Goal: Register for event/course

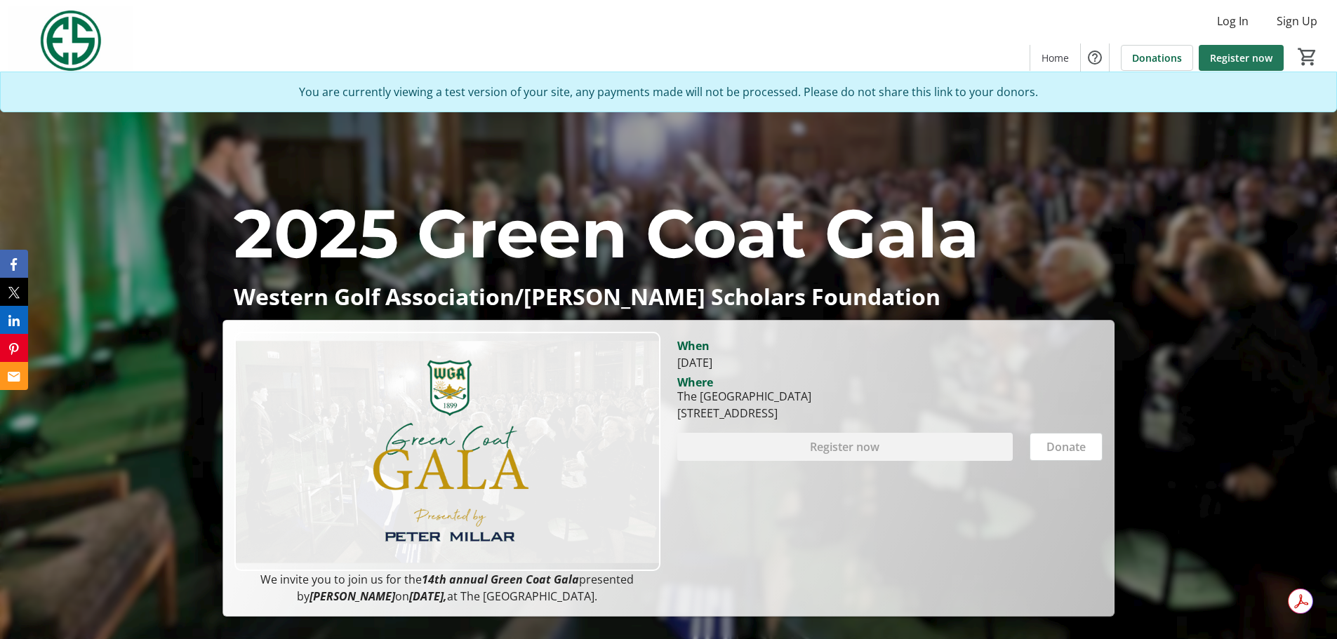
click at [1251, 56] on span "Register now" at bounding box center [1241, 58] width 62 height 15
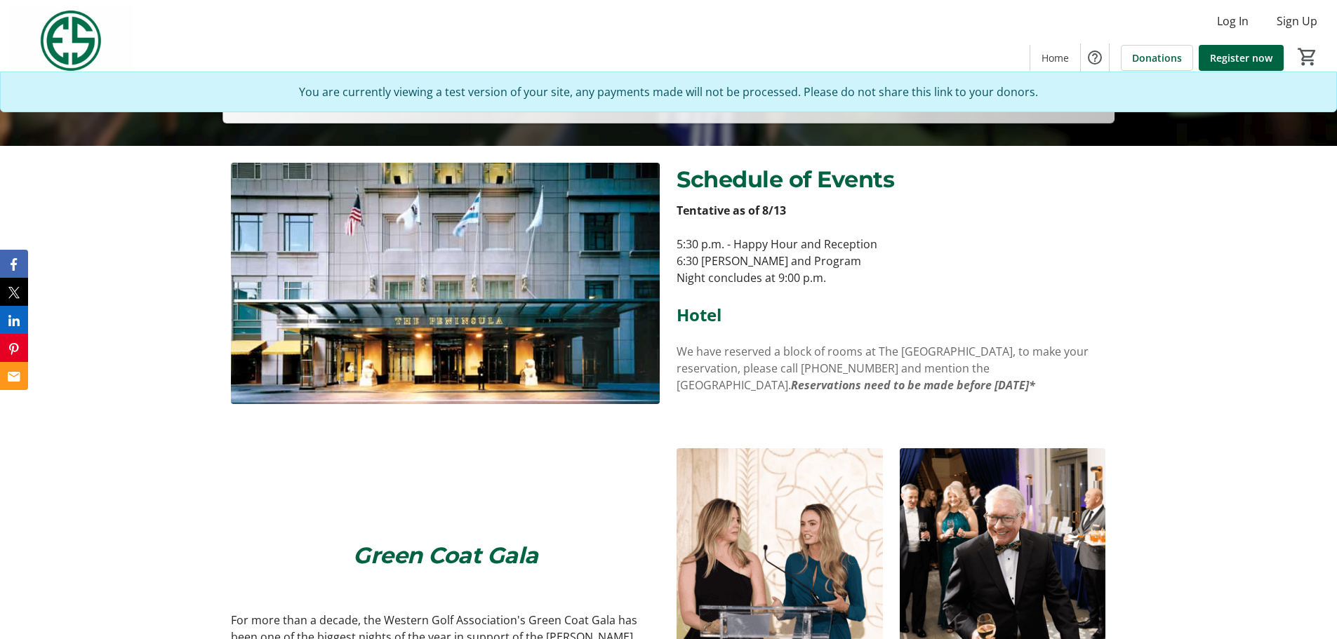
scroll to position [491, 0]
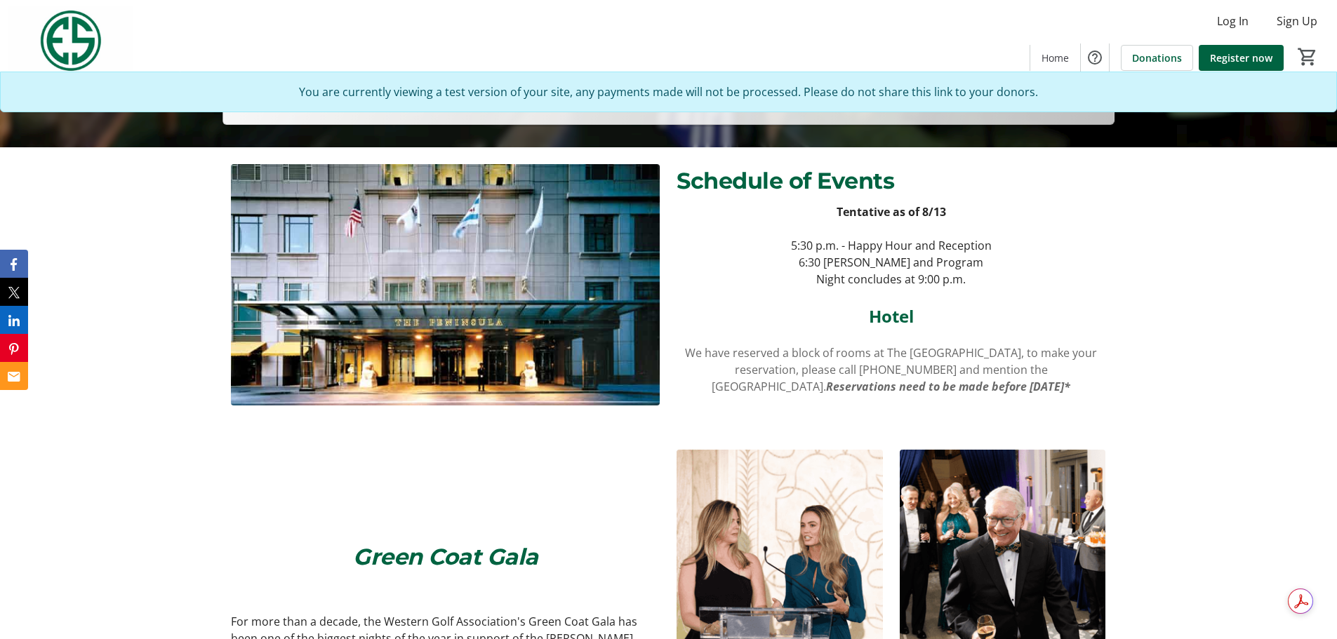
scroll to position [491, 0]
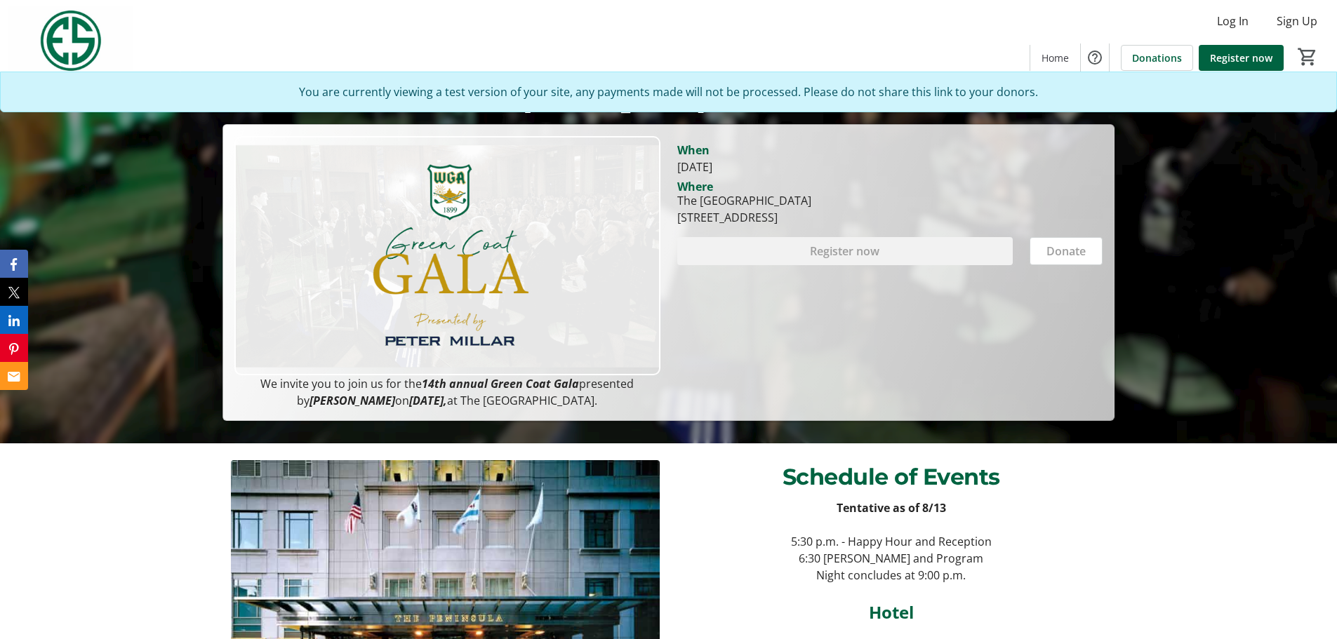
scroll to position [421, 0]
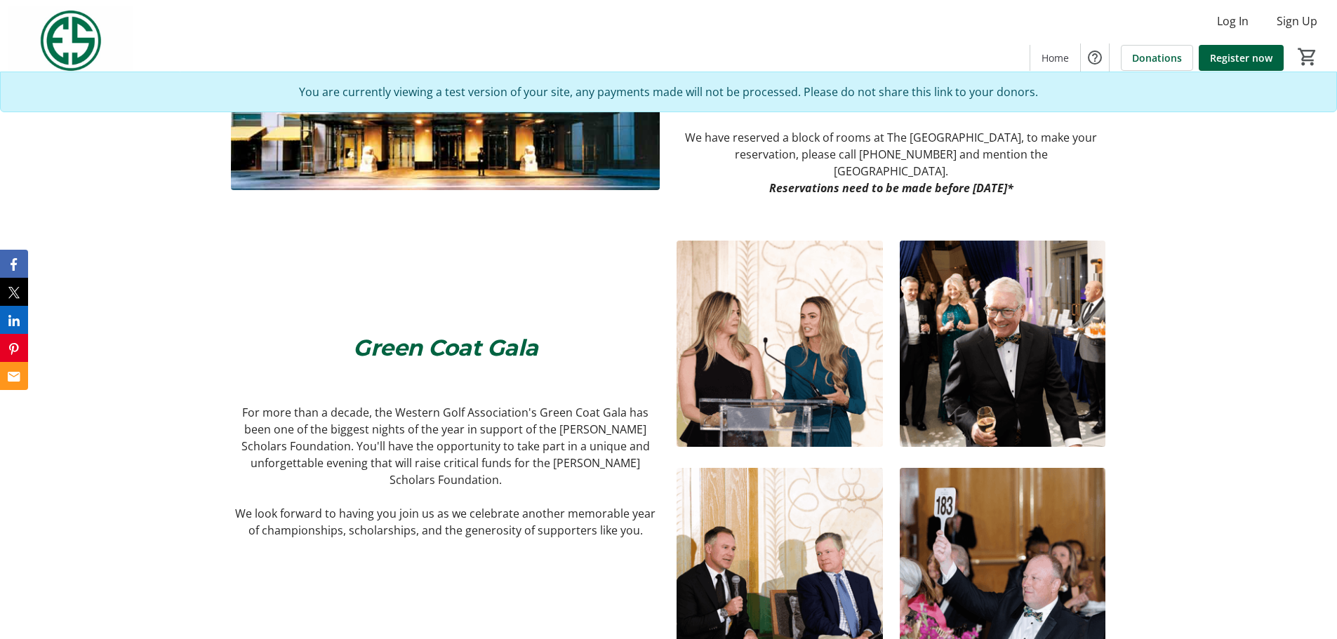
scroll to position [702, 0]
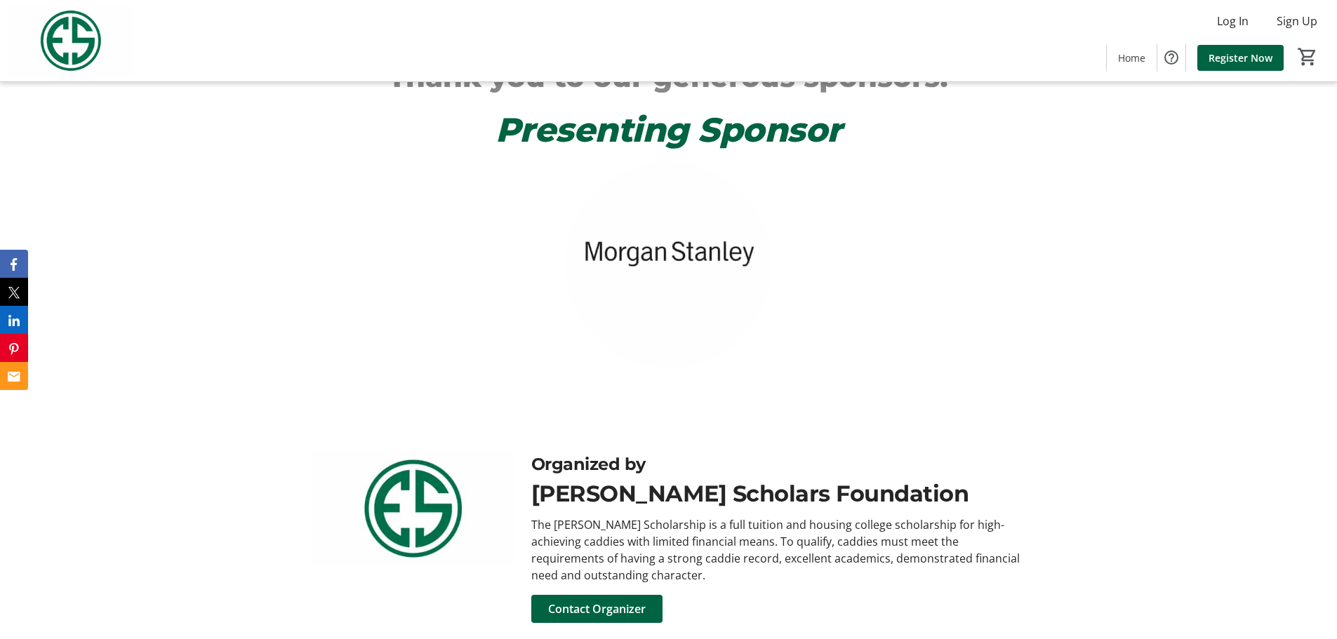
scroll to position [210, 0]
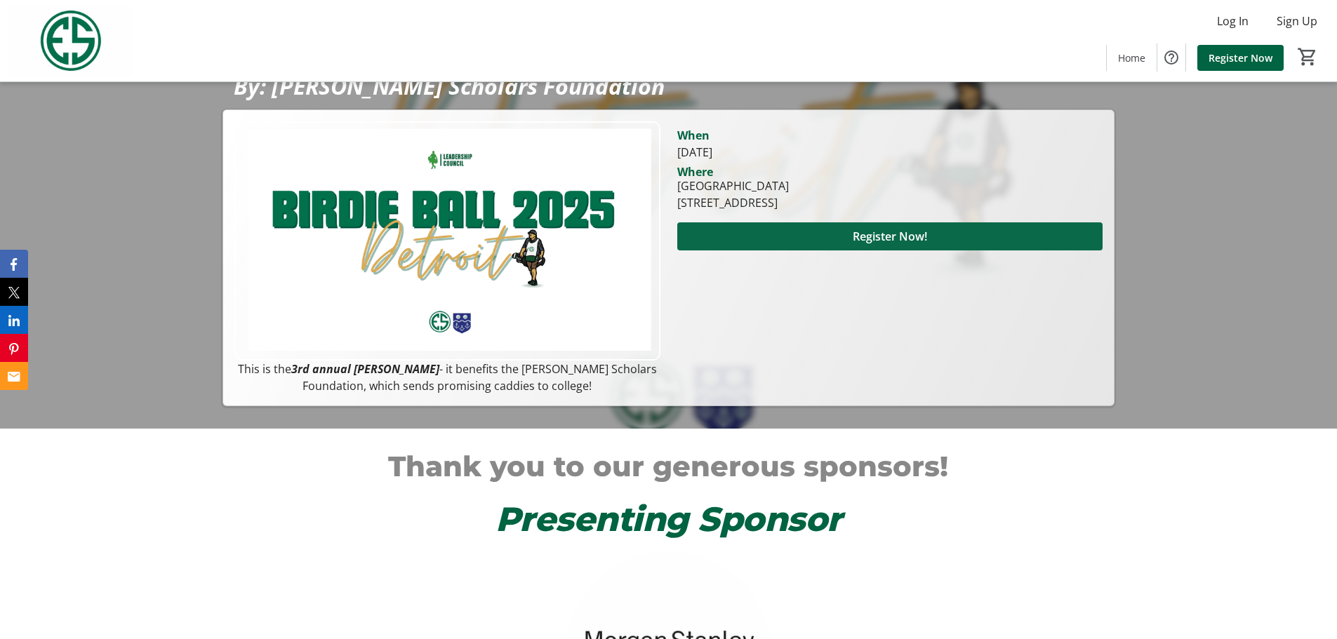
click at [937, 236] on span at bounding box center [889, 237] width 425 height 34
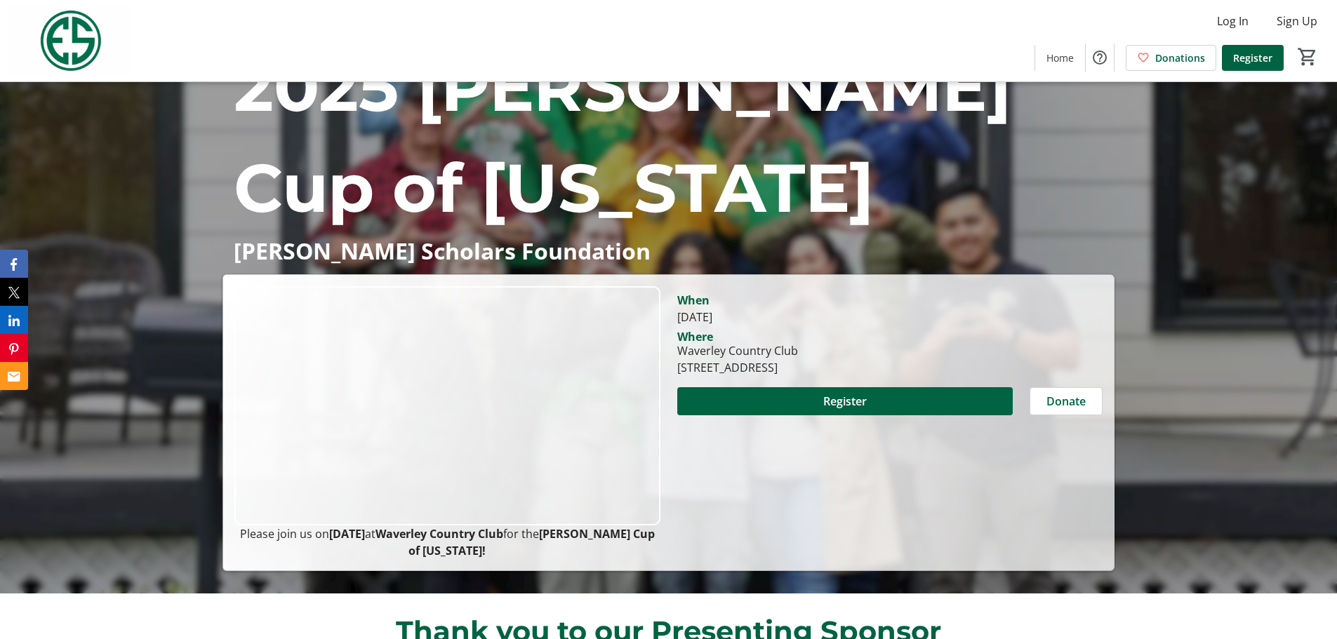
scroll to position [70, 0]
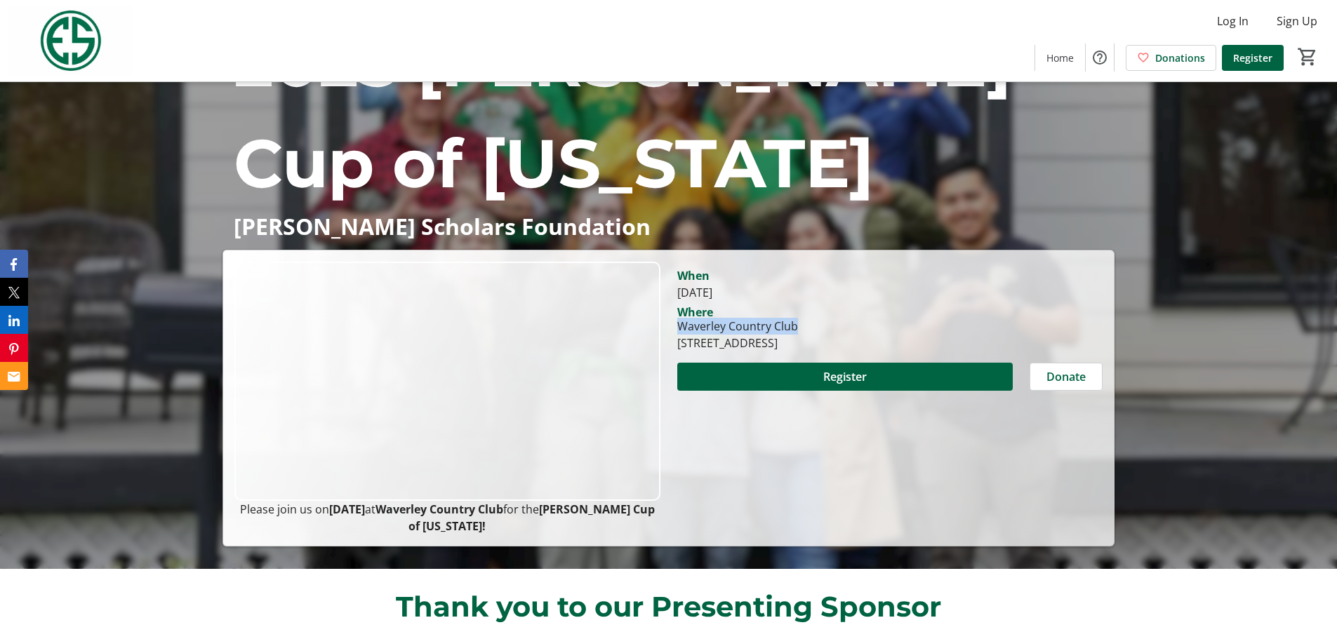
drag, startPoint x: 679, startPoint y: 326, endPoint x: 798, endPoint y: 326, distance: 118.6
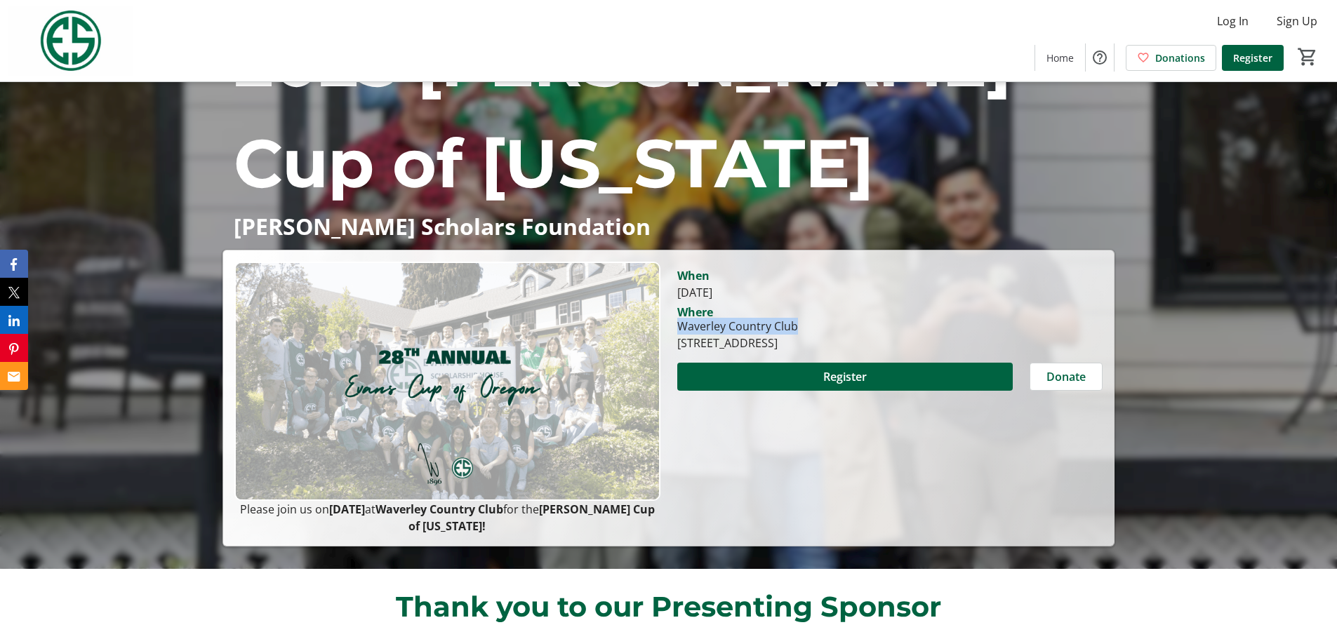
click at [798, 326] on div "Waverley Country Club" at bounding box center [737, 326] width 121 height 17
copy div "Waverley Country Club"
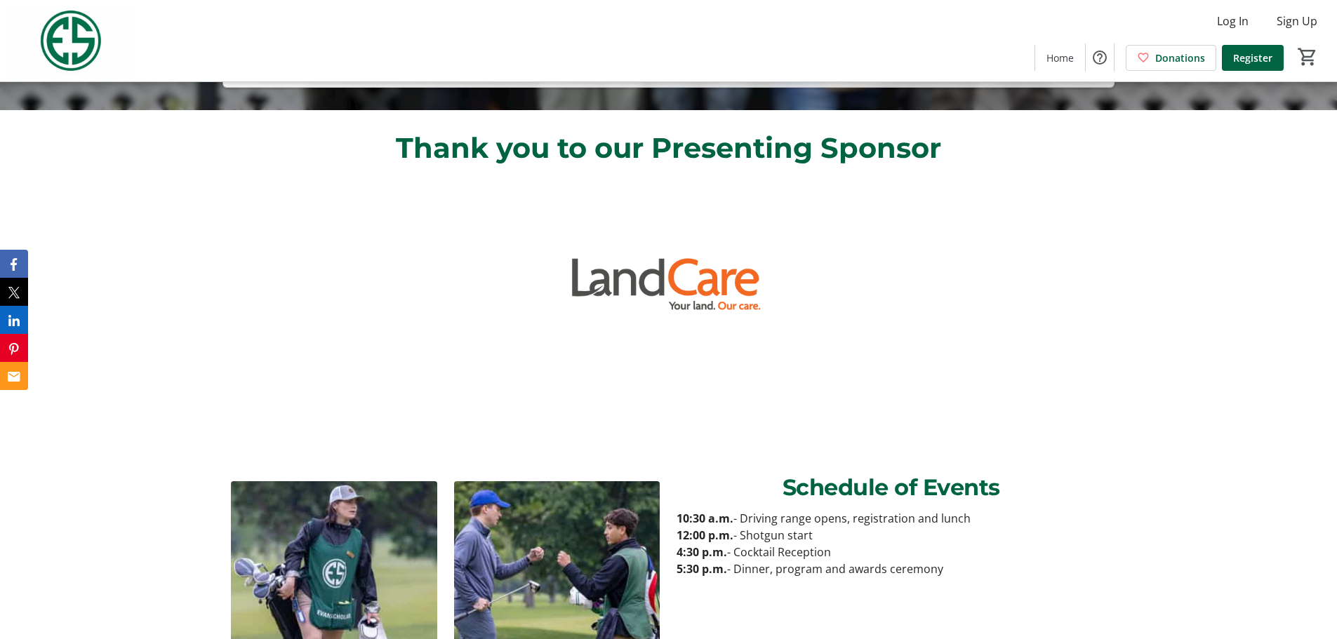
scroll to position [351, 0]
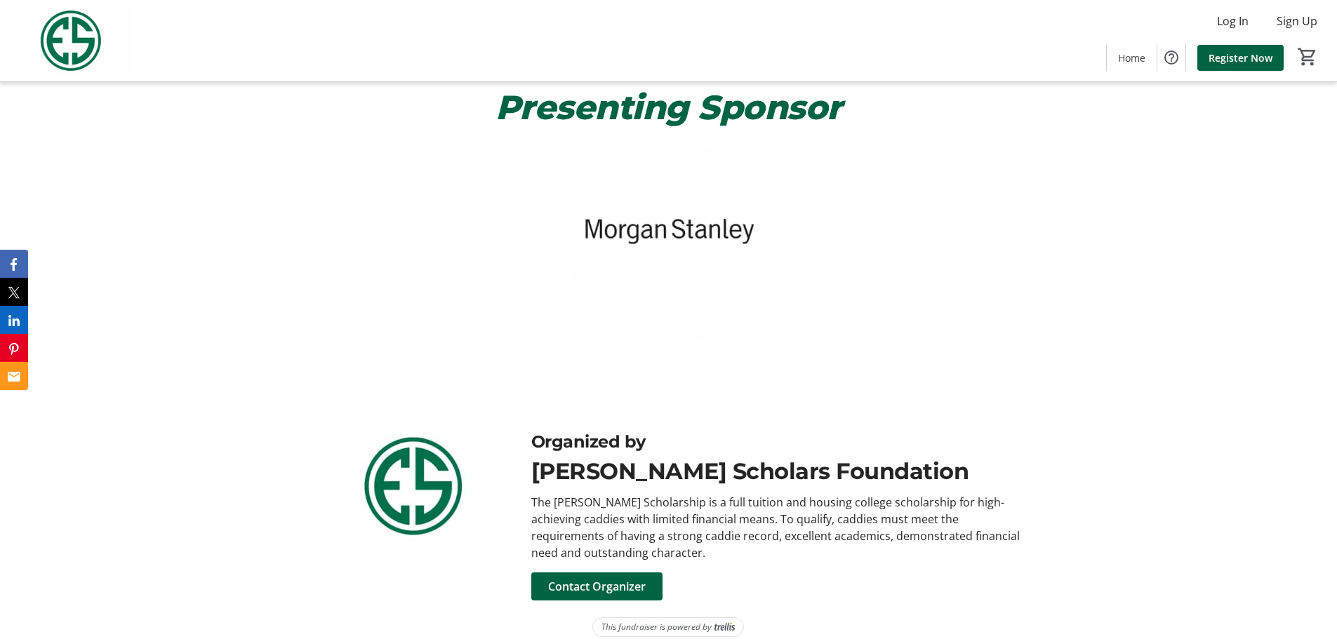
scroll to position [637, 0]
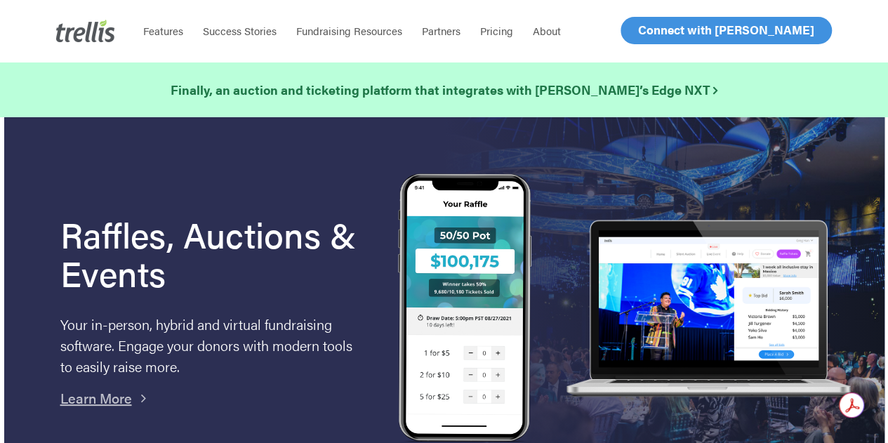
click at [650, 23] on span "Log In" at bounding box center [654, 30] width 34 height 17
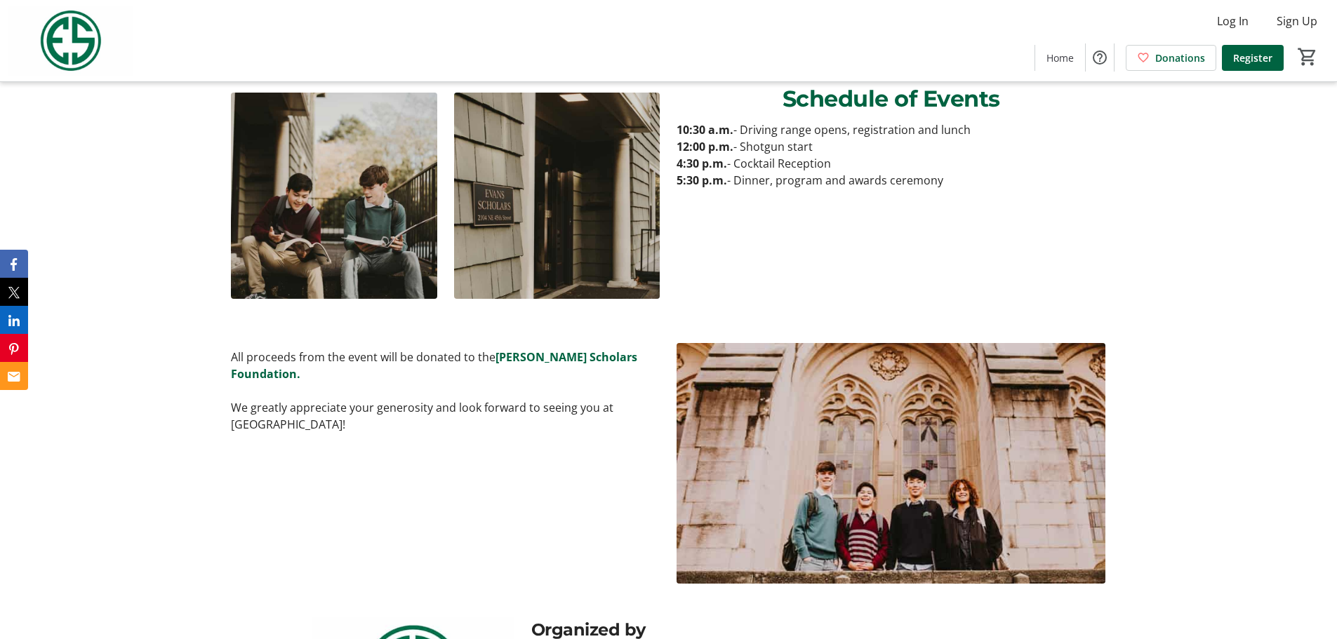
scroll to position [491, 0]
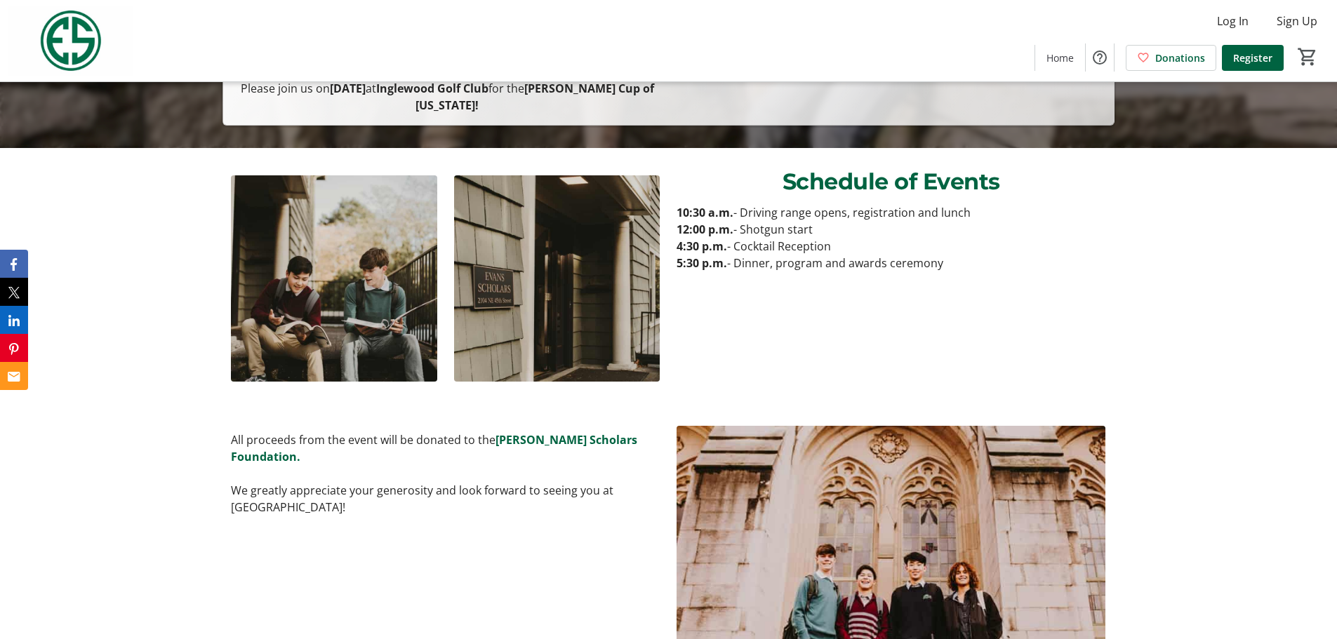
click at [1047, 434] on img at bounding box center [890, 546] width 429 height 241
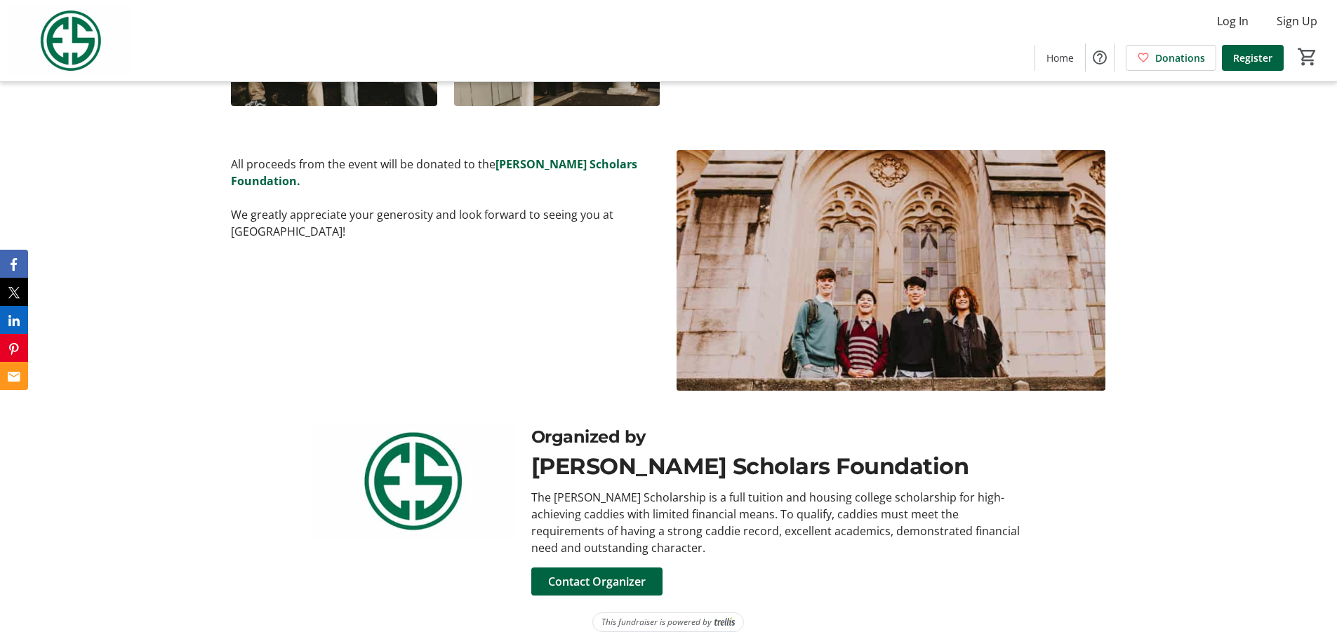
scroll to position [772, 0]
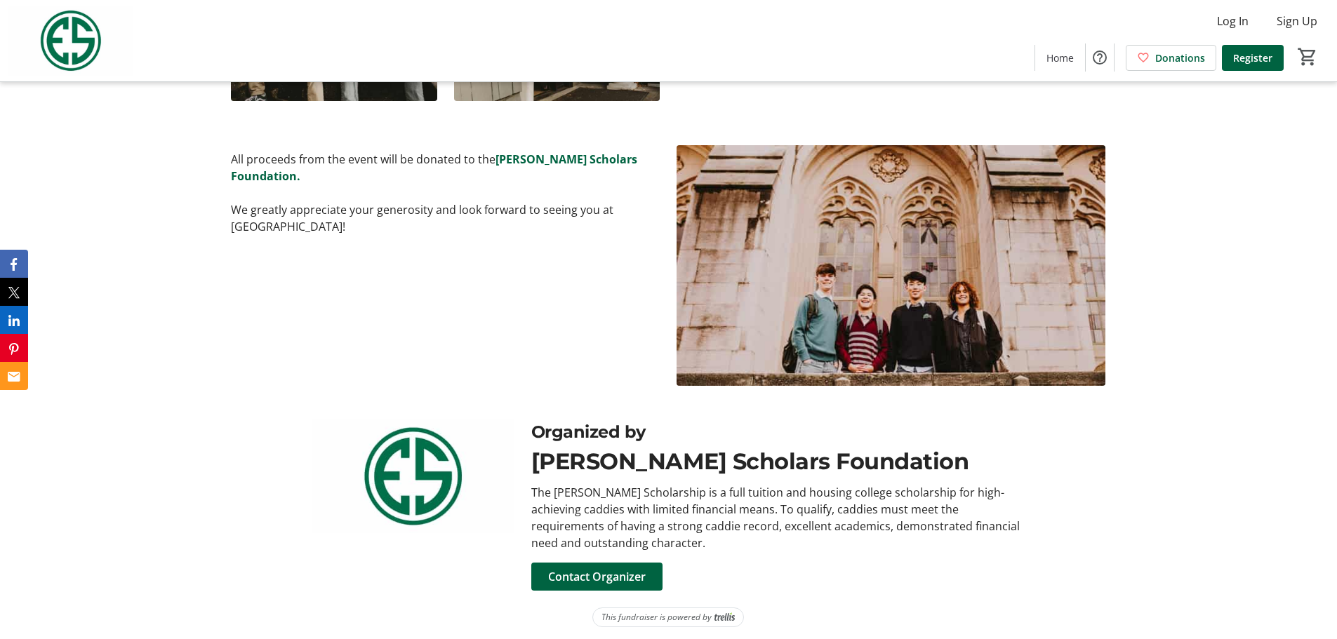
click at [1191, 265] on div "All proceeds from the event will be donated to the [PERSON_NAME] Scholars Found…" at bounding box center [668, 265] width 1337 height 275
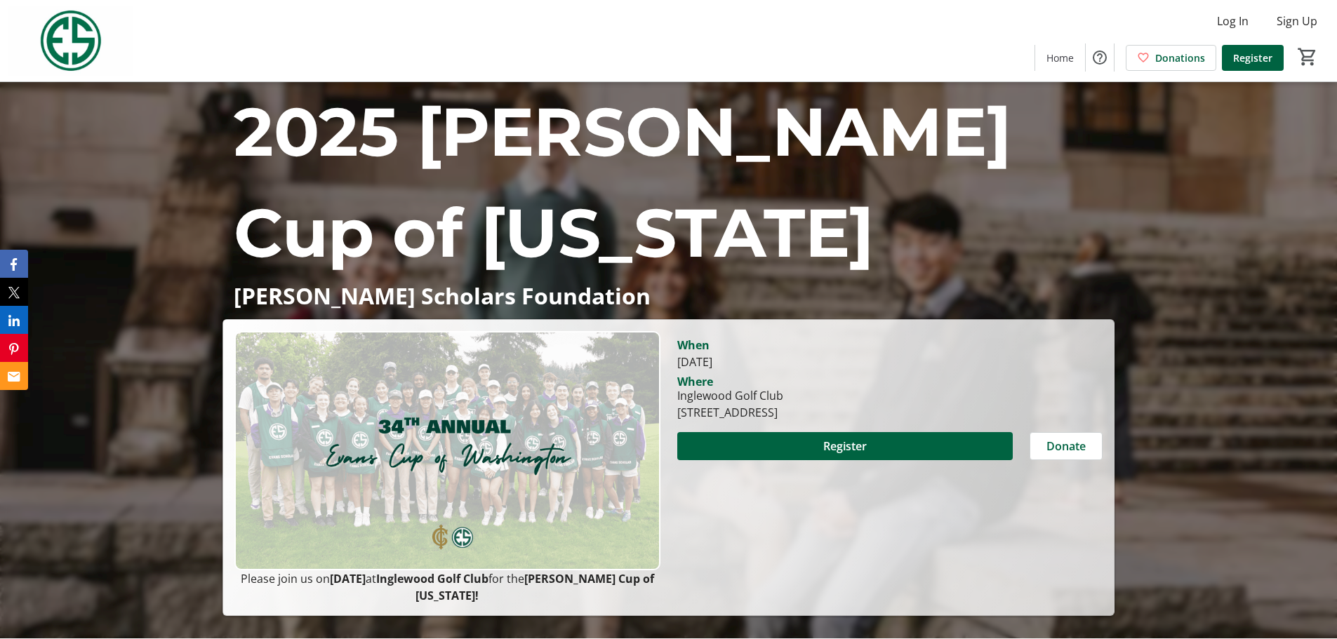
scroll to position [0, 0]
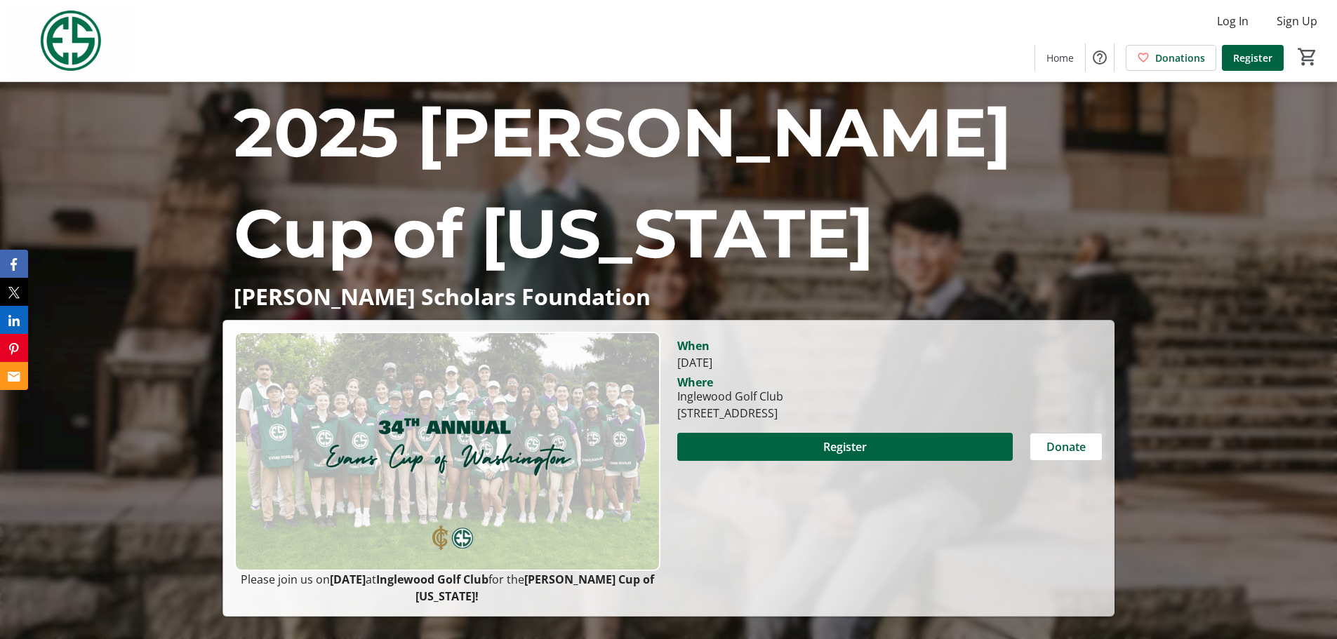
drag, startPoint x: 1123, startPoint y: 293, endPoint x: 931, endPoint y: 267, distance: 193.2
click at [931, 268] on p "2025 Evans Cup of Washington" at bounding box center [668, 183] width 869 height 202
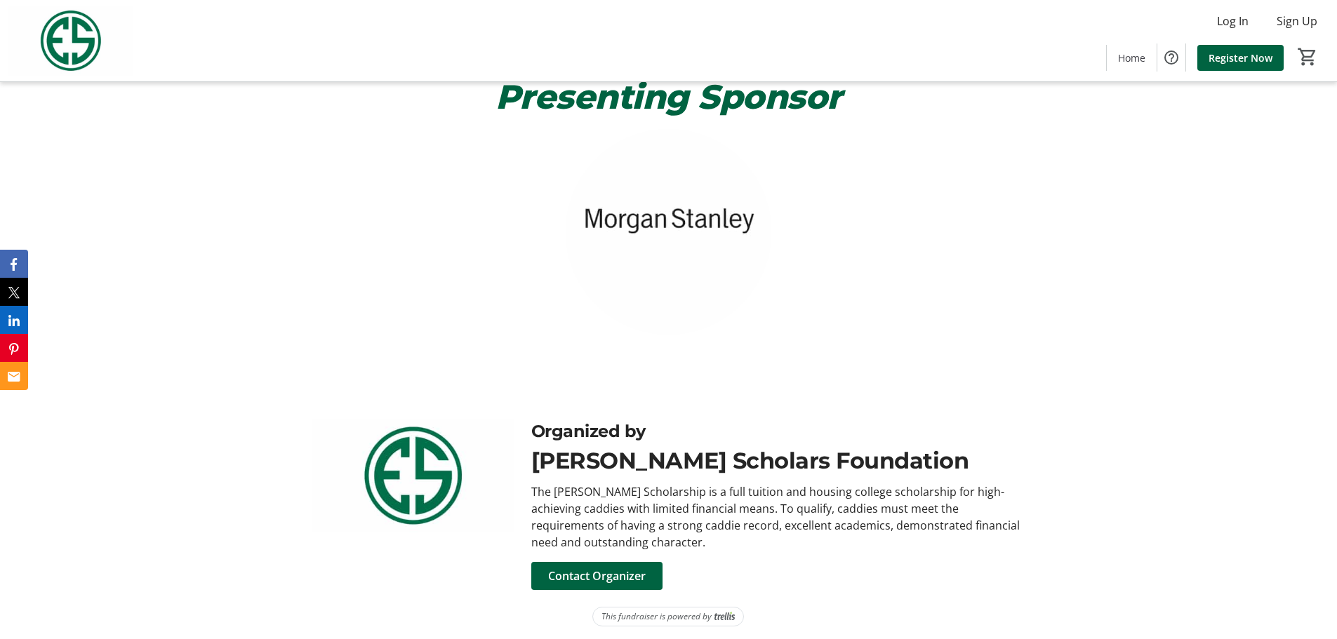
scroll to position [637, 0]
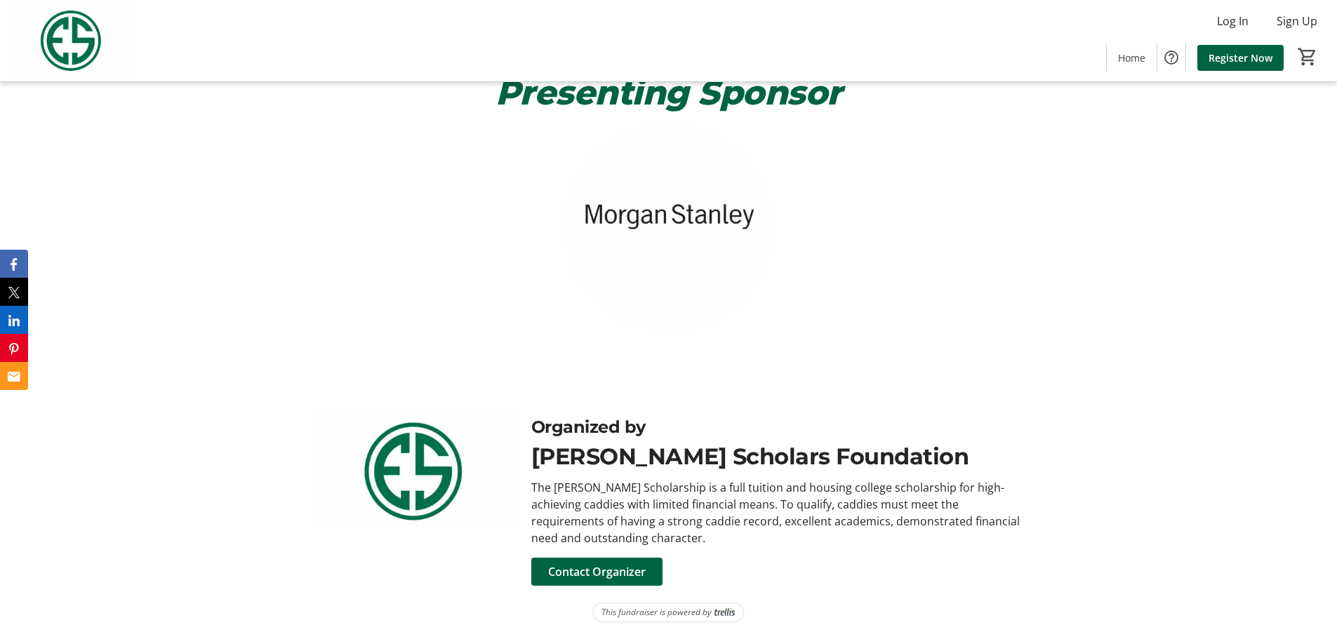
click at [696, 226] on img at bounding box center [669, 228] width 206 height 206
click at [653, 575] on span at bounding box center [596, 572] width 131 height 34
